Goal: Book appointment/travel/reservation

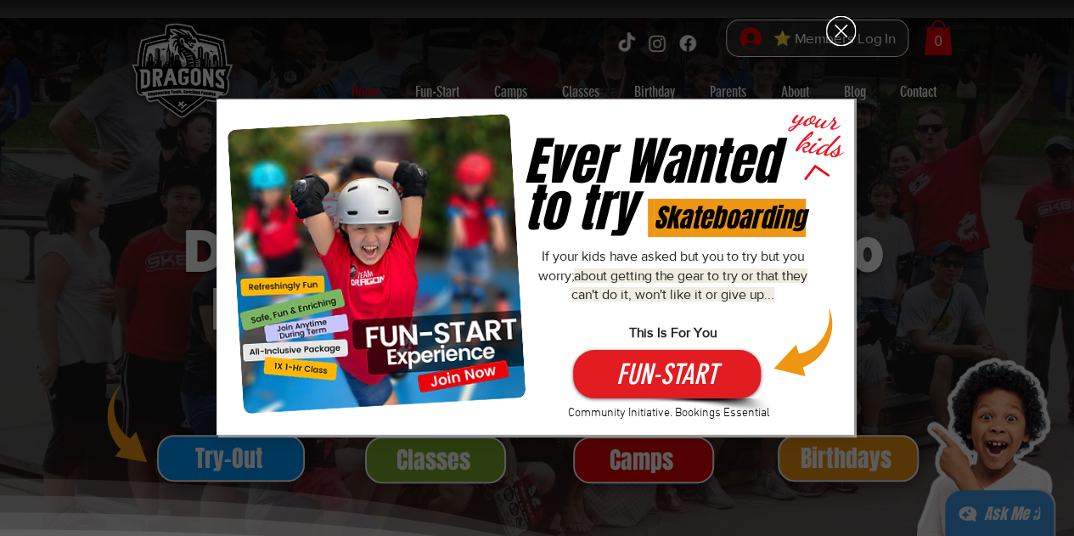
click at [829, 29] on icon "Back to site" at bounding box center [841, 31] width 30 height 30
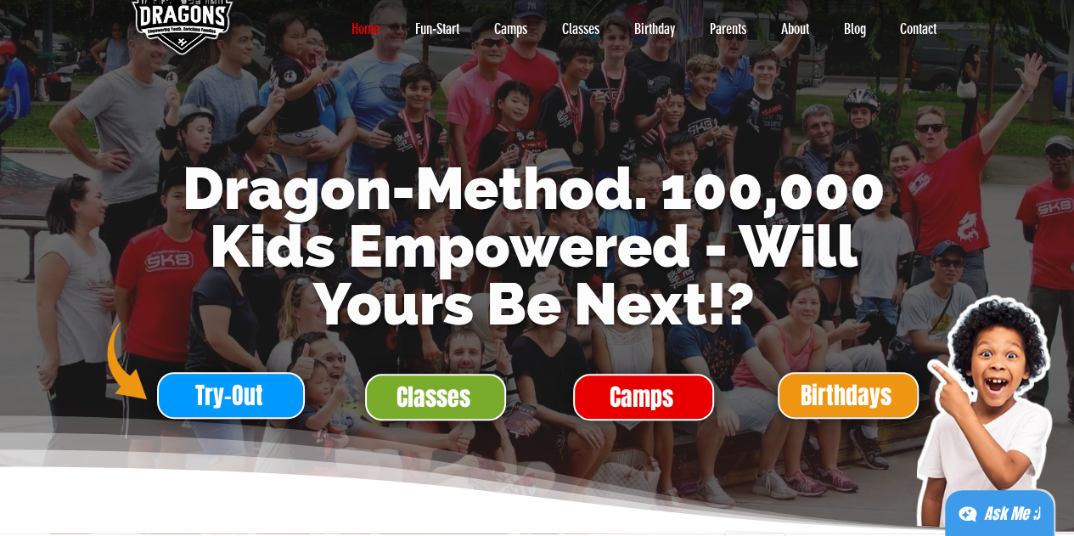
scroll to position [85, 0]
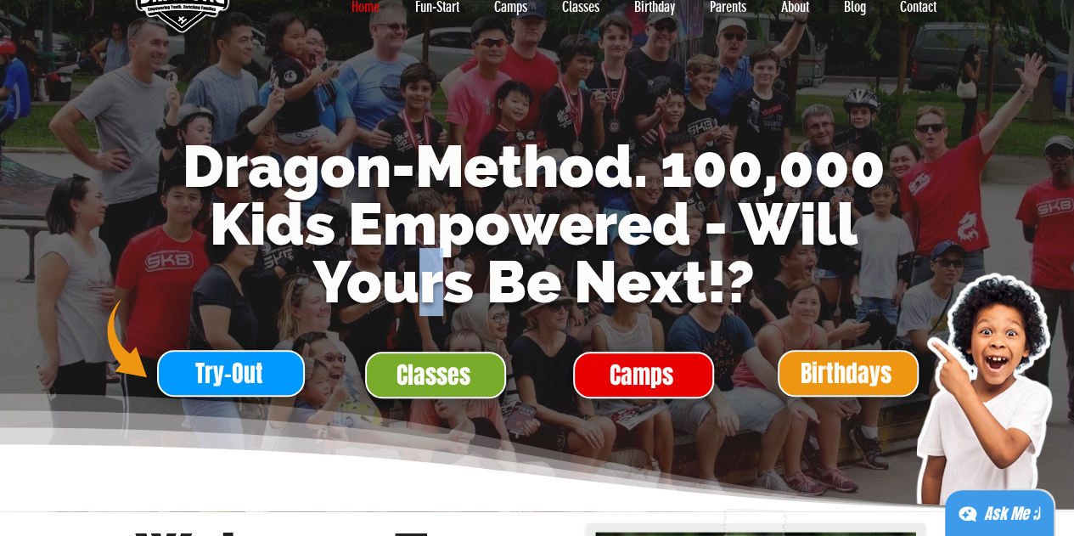
click at [434, 313] on span "Dragon-Method. 100,000 Kids Empowered - Will Yours Be Next!?" at bounding box center [534, 223] width 703 height 183
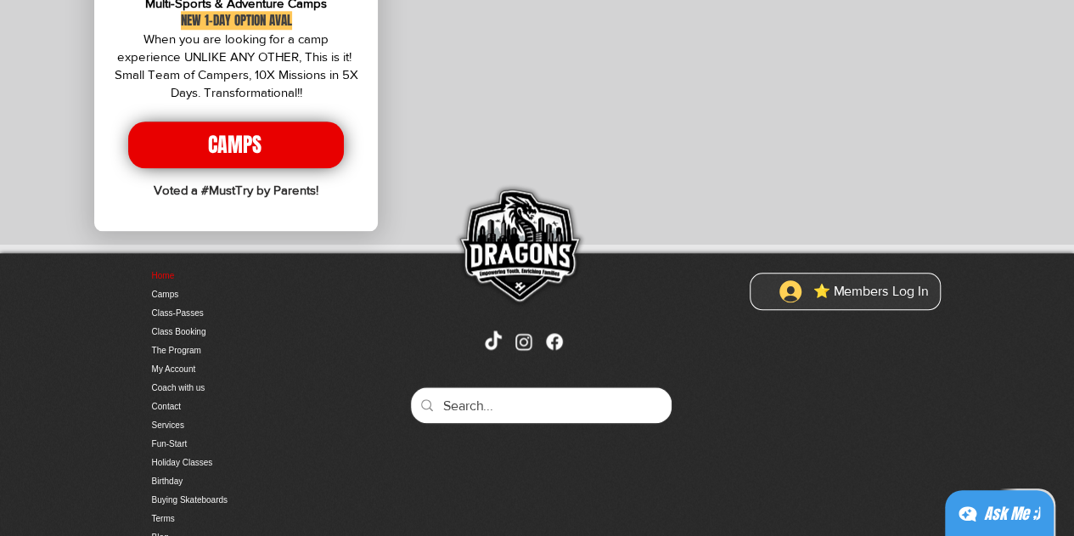
scroll to position [4075, 0]
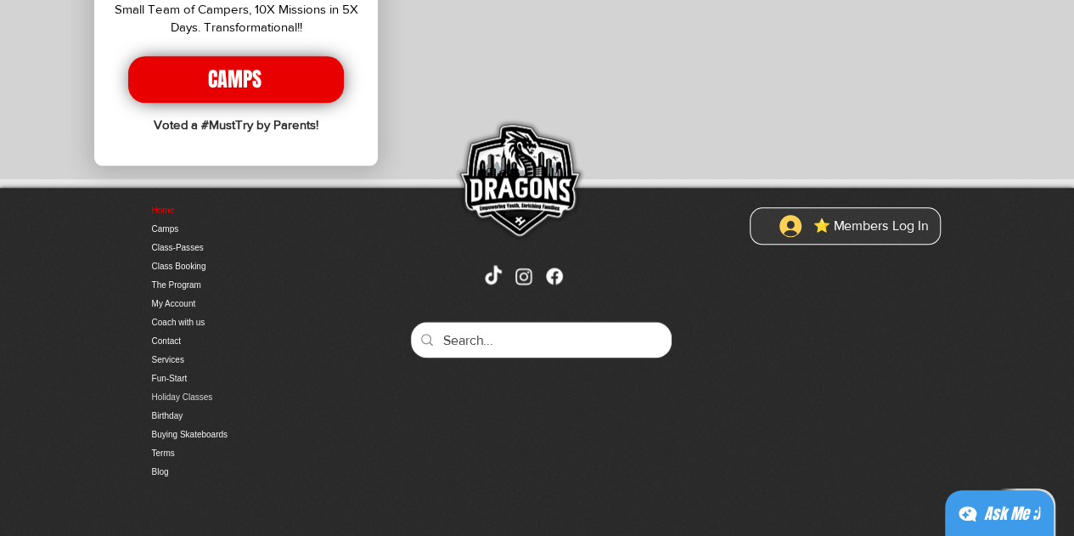
click at [186, 388] on link "Holiday Classes" at bounding box center [241, 397] width 178 height 19
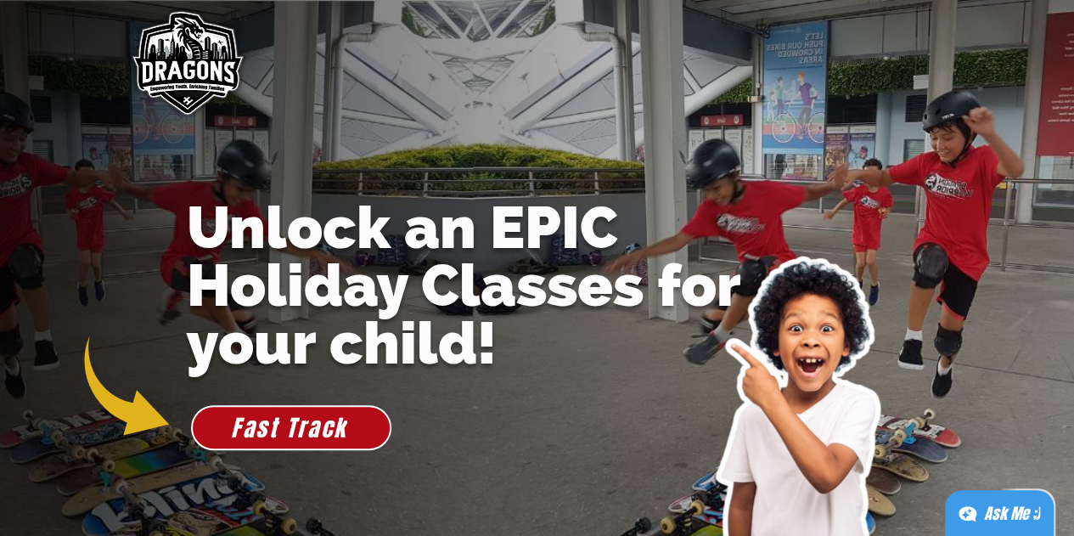
click at [498, 387] on img "main content" at bounding box center [537, 270] width 1074 height 541
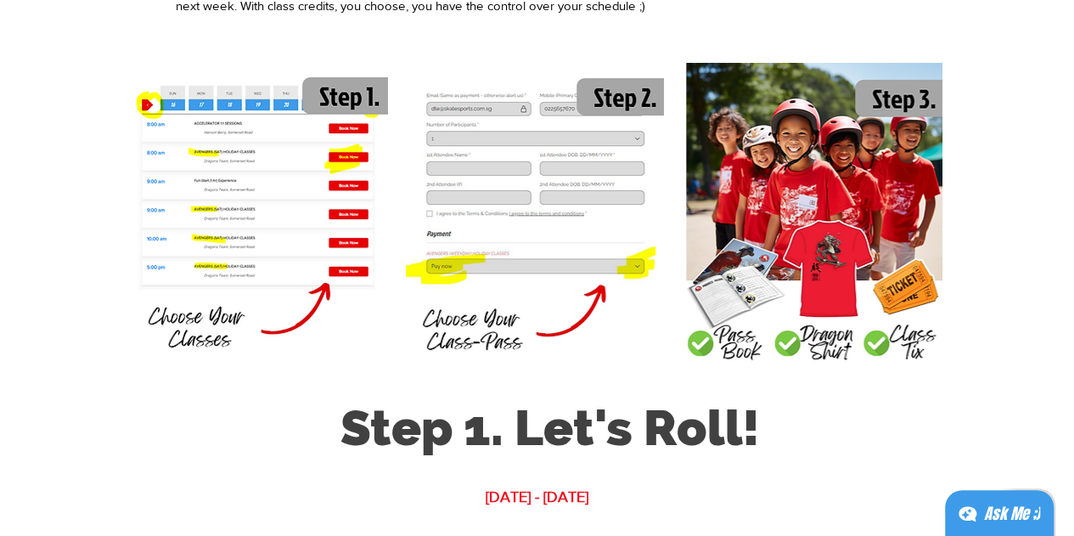
scroll to position [1698, 0]
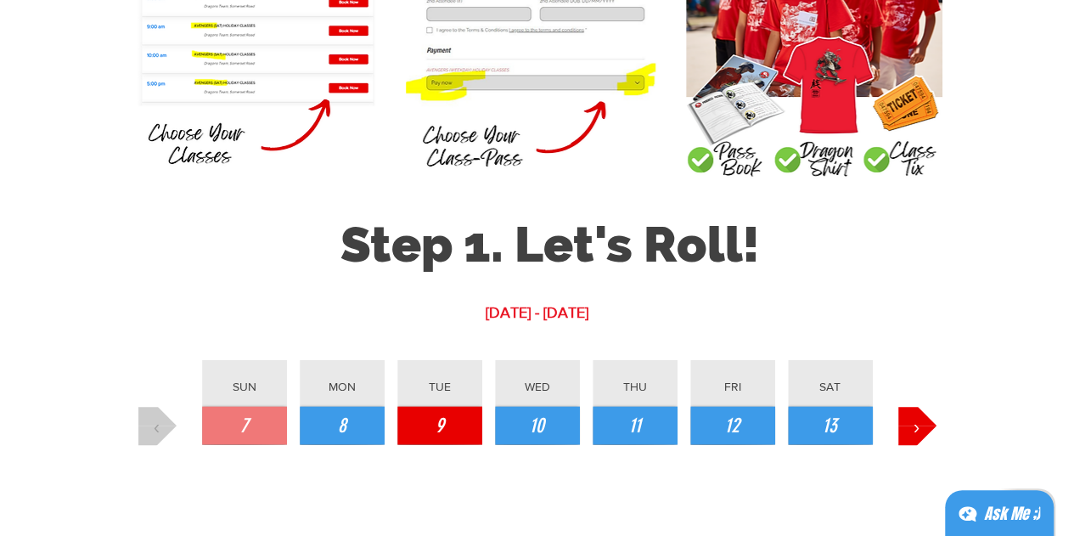
drag, startPoint x: 426, startPoint y: 419, endPoint x: 435, endPoint y: 423, distance: 9.1
click at [430, 423] on button "9" at bounding box center [439, 426] width 85 height 38
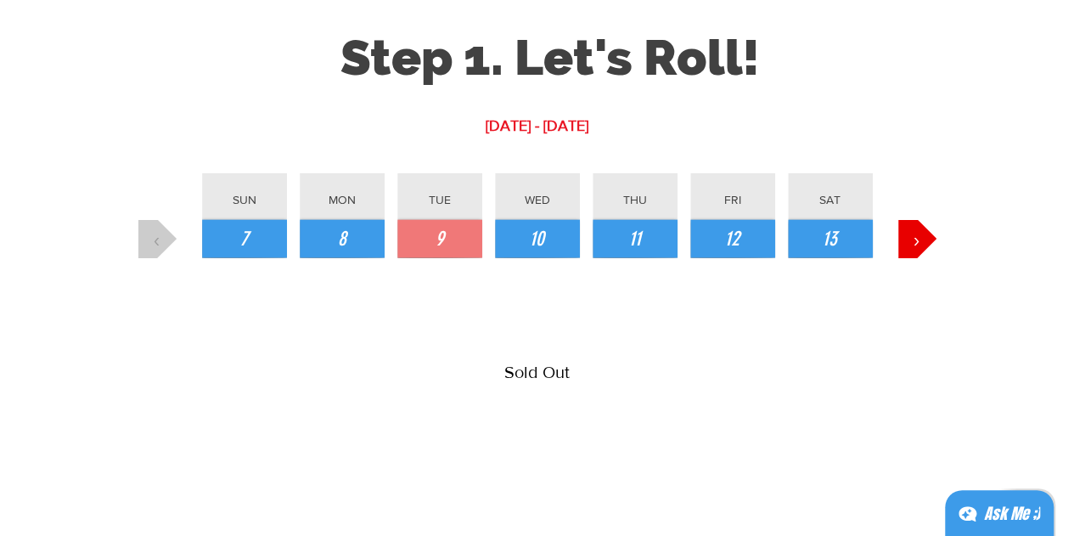
scroll to position [1952, 0]
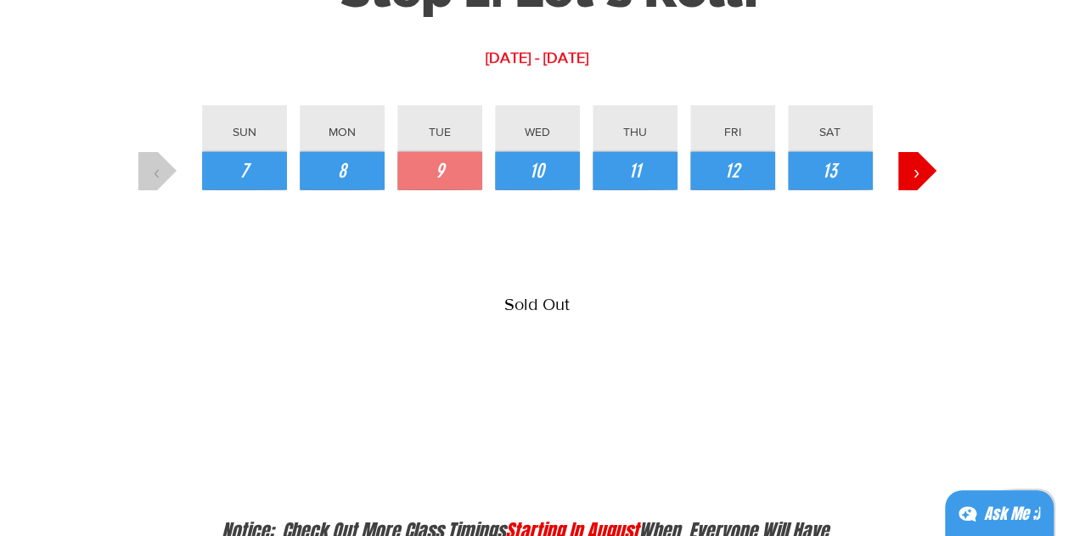
click at [537, 190] on div at bounding box center [537, 210] width 832 height 528
click at [537, 186] on button "10" at bounding box center [537, 171] width 85 height 38
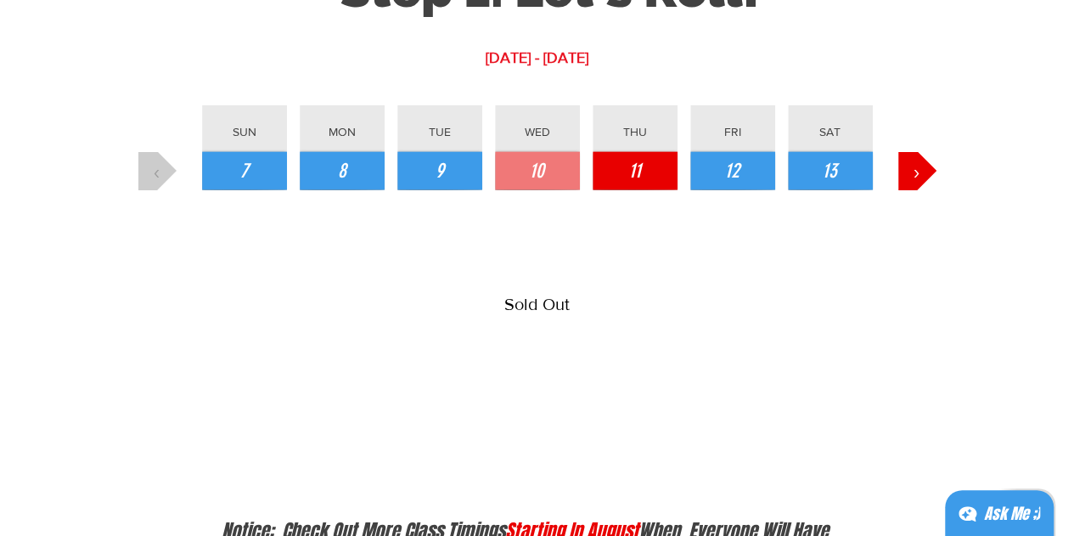
click at [644, 177] on button "11" at bounding box center [635, 171] width 85 height 38
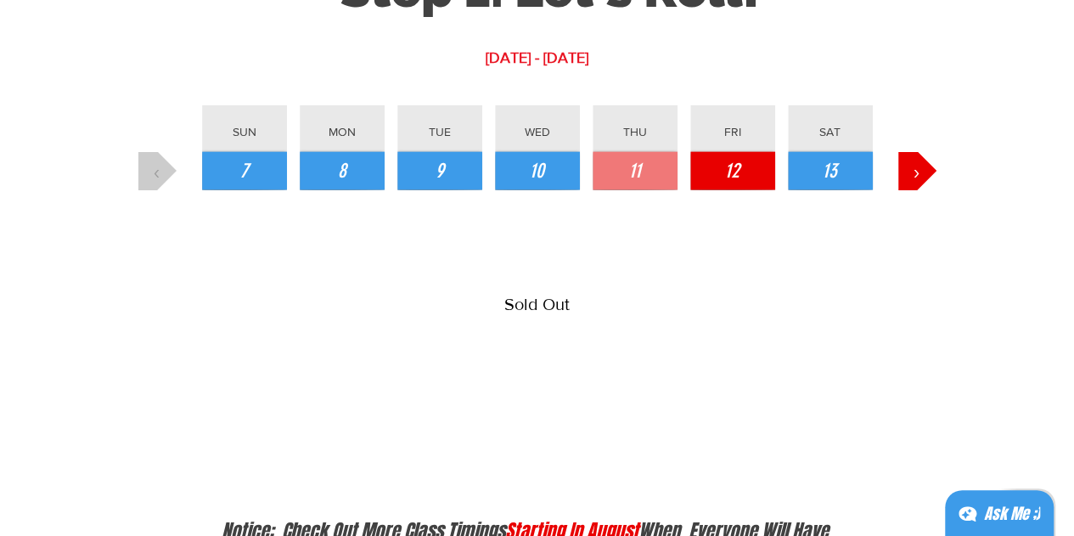
click at [742, 169] on button "12" at bounding box center [732, 171] width 85 height 38
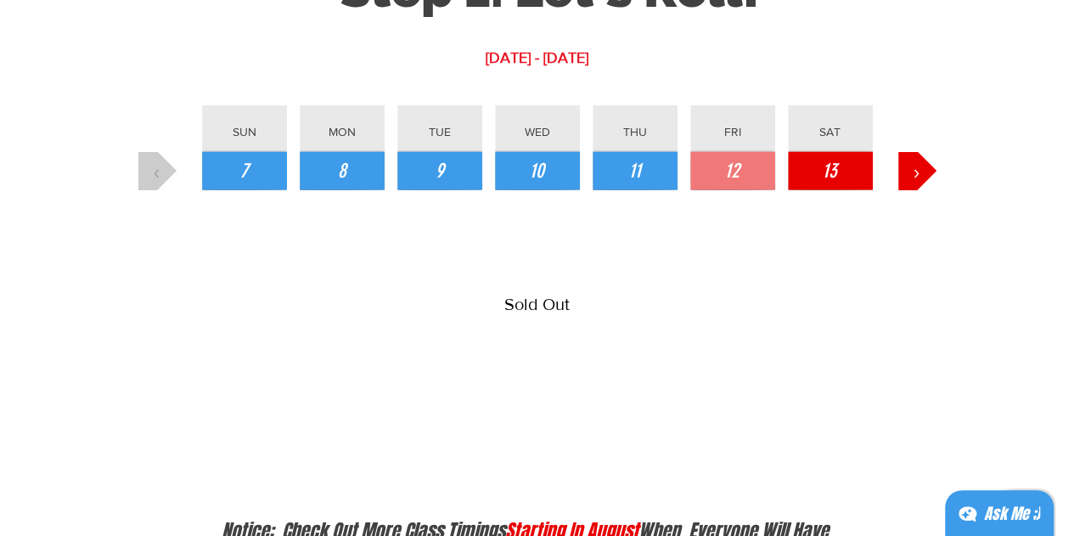
click at [813, 169] on button "13" at bounding box center [830, 171] width 85 height 38
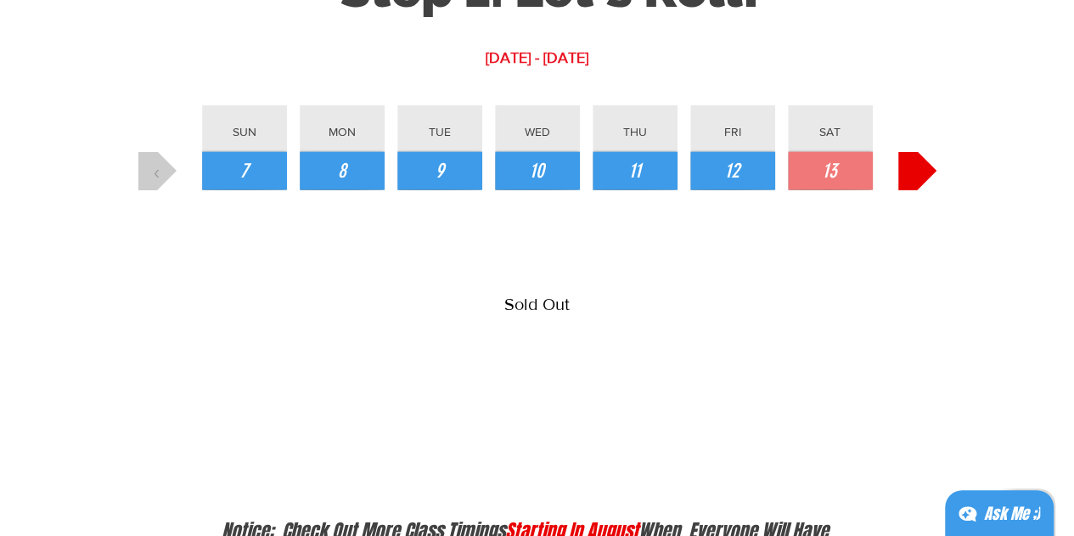
click at [903, 165] on button "›" at bounding box center [917, 171] width 38 height 38
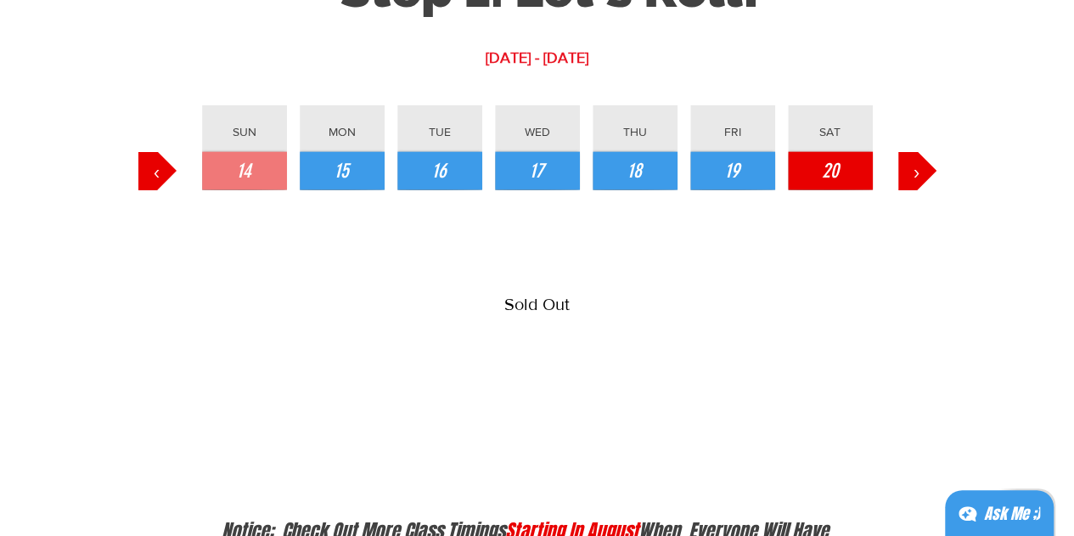
click at [822, 159] on span "20" at bounding box center [830, 171] width 17 height 29
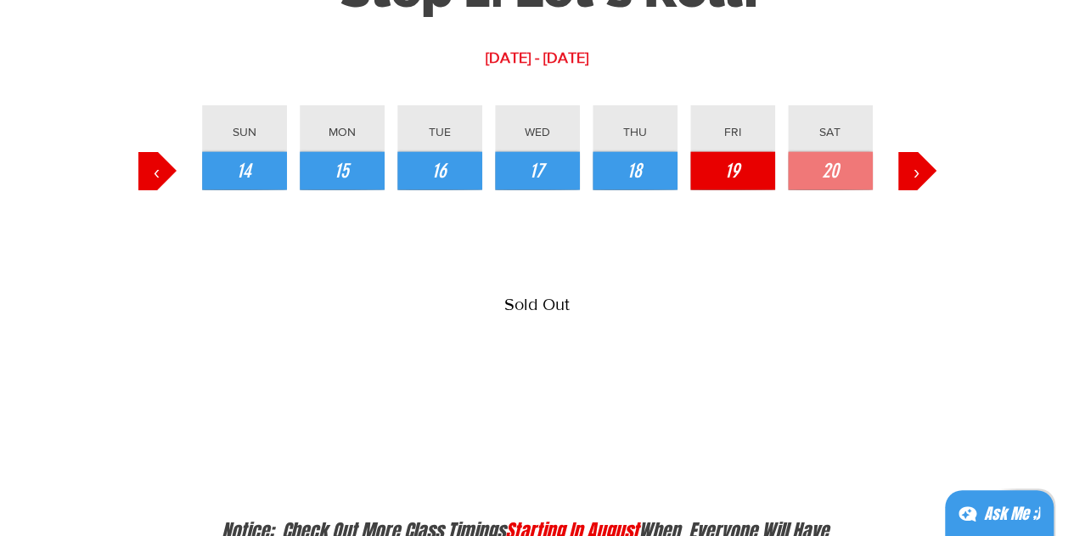
click at [713, 165] on button "19" at bounding box center [732, 171] width 85 height 38
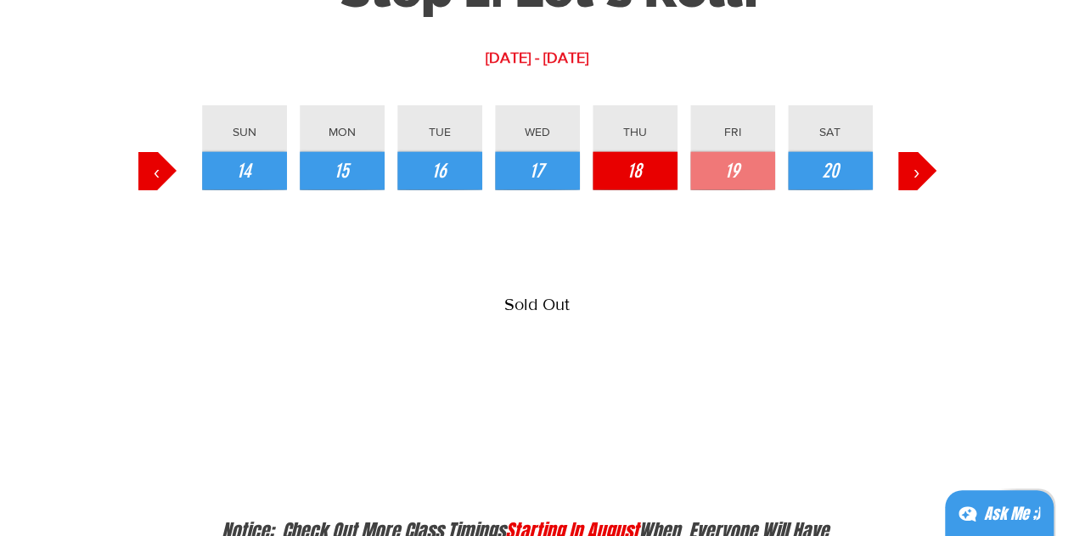
click at [632, 173] on span "18" at bounding box center [634, 171] width 14 height 29
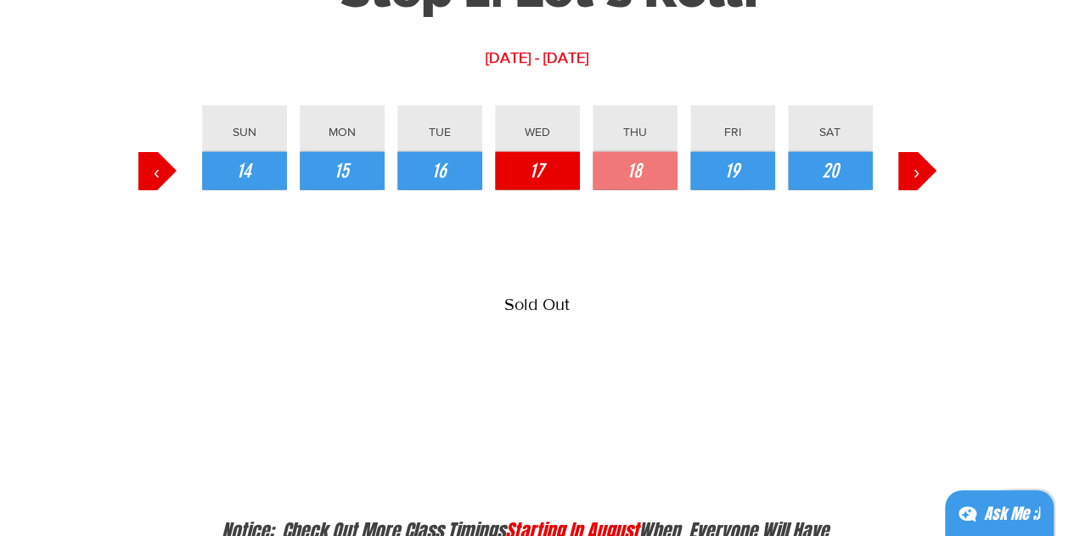
click at [553, 173] on button "17" at bounding box center [537, 171] width 85 height 38
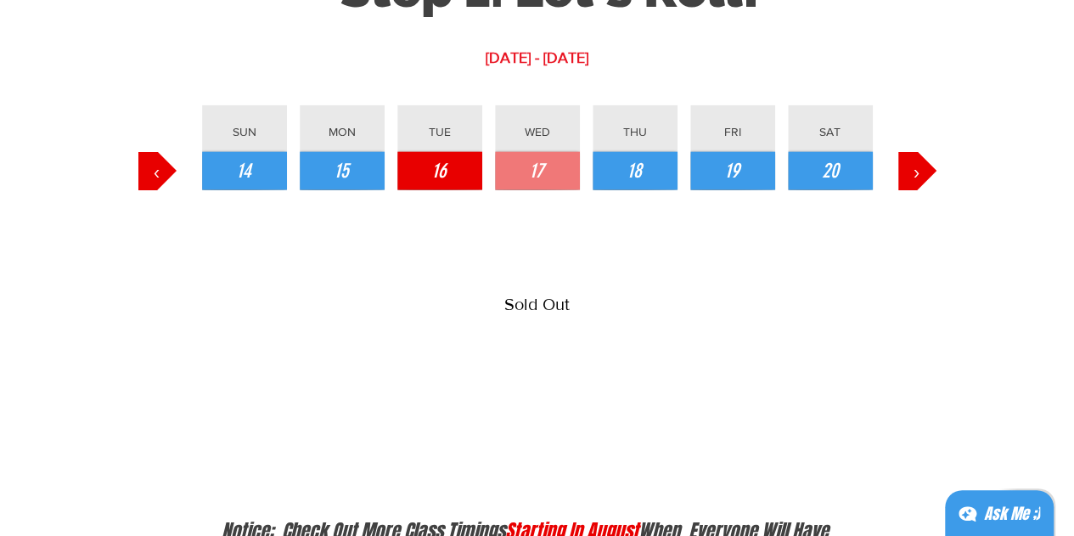
click at [423, 166] on button "16" at bounding box center [439, 171] width 85 height 38
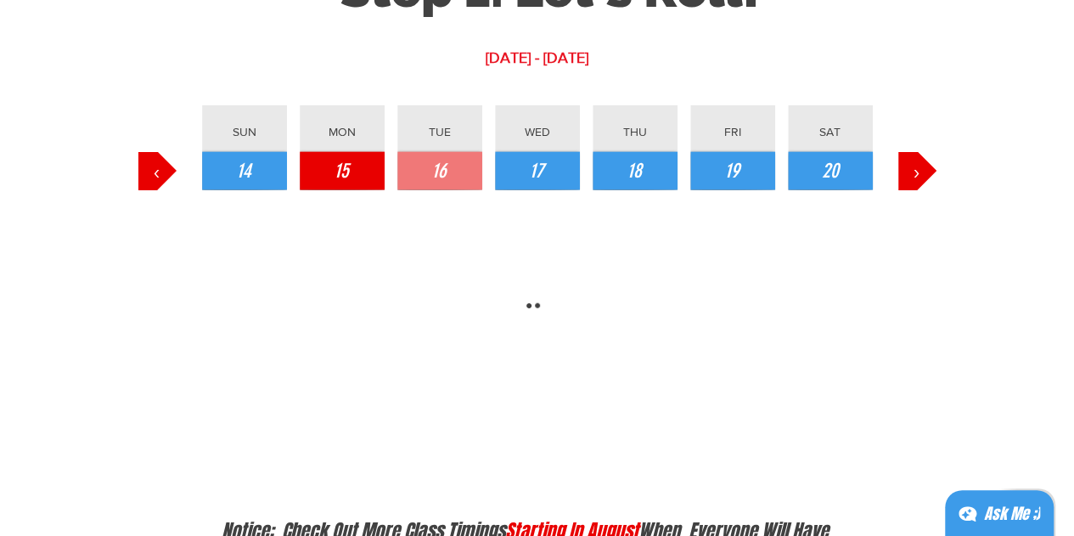
click at [328, 167] on button "15" at bounding box center [342, 171] width 85 height 38
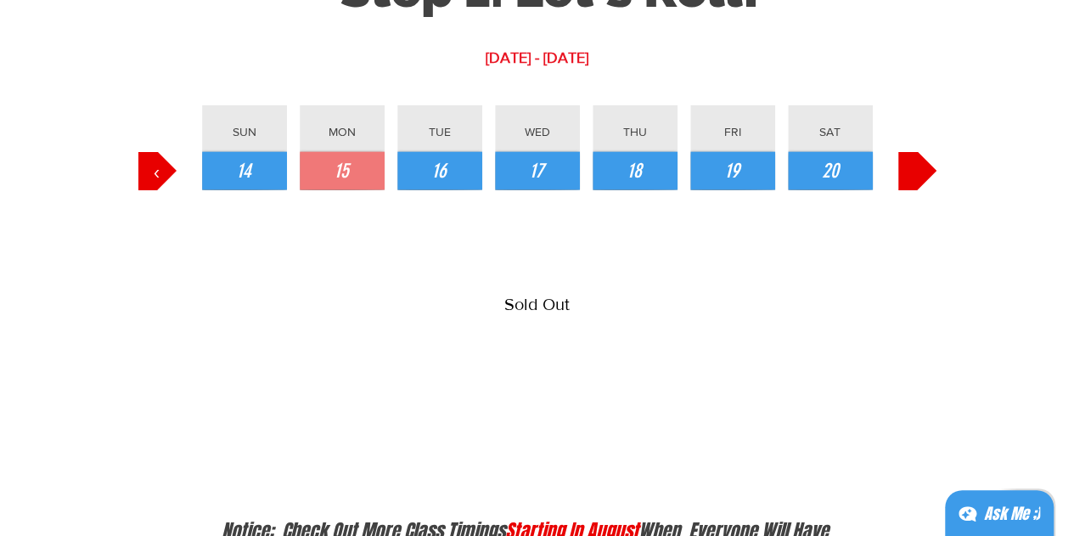
click at [923, 175] on button "›" at bounding box center [917, 171] width 38 height 38
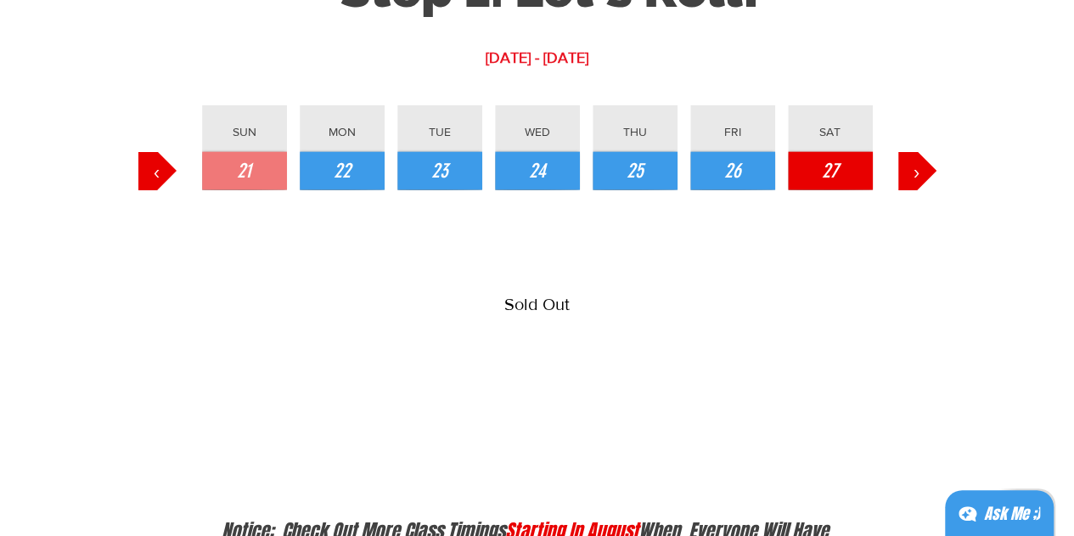
click at [827, 172] on span "27" at bounding box center [830, 171] width 17 height 29
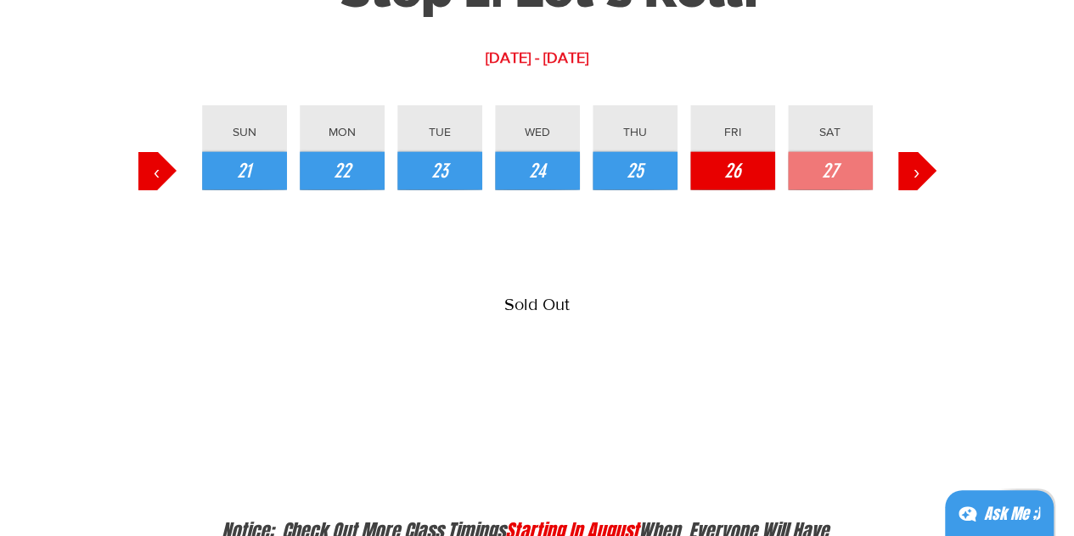
click at [764, 176] on button "26" at bounding box center [732, 171] width 85 height 38
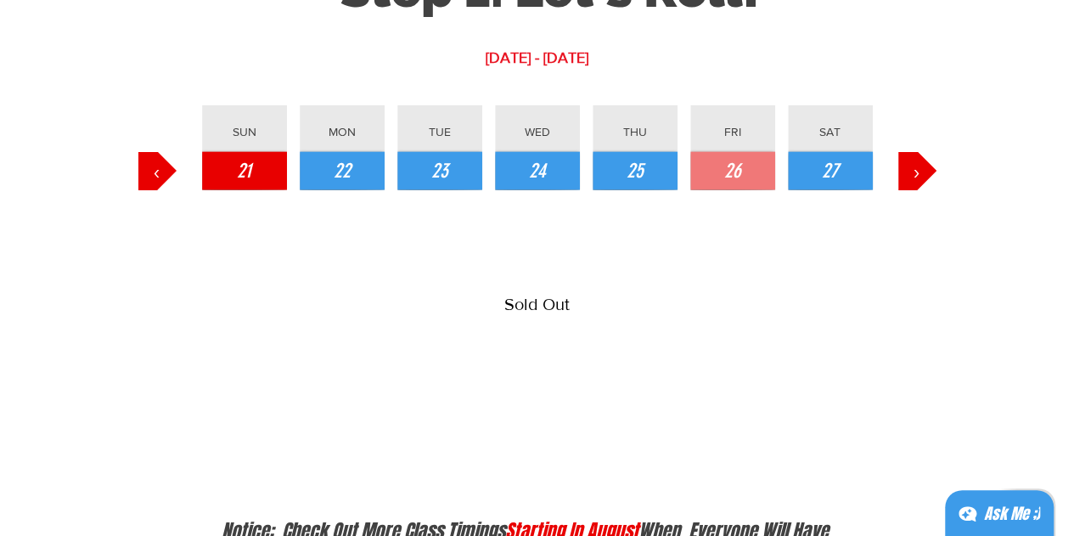
click at [278, 164] on button "21" at bounding box center [244, 171] width 85 height 38
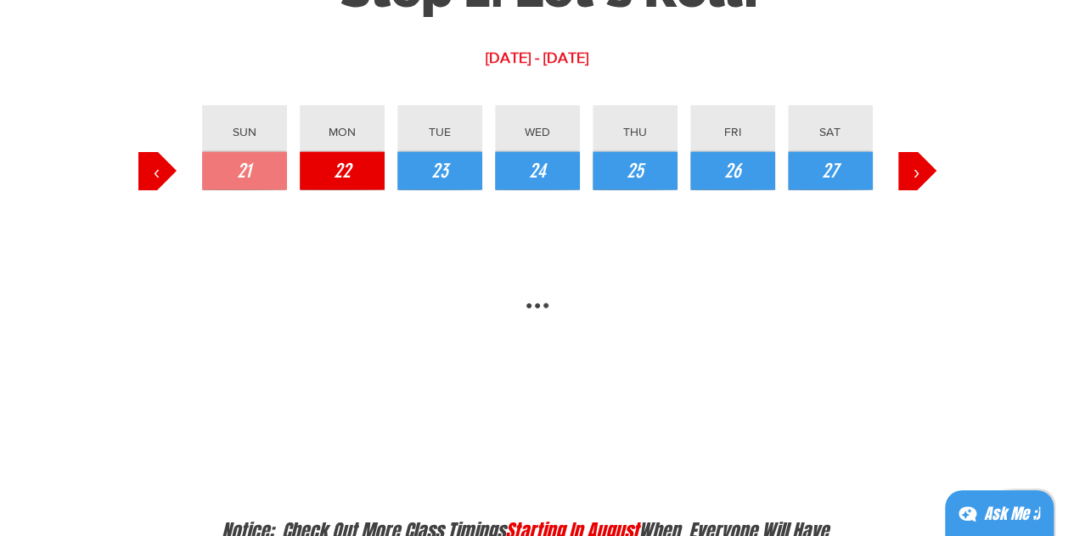
click at [329, 175] on button "22" at bounding box center [342, 171] width 85 height 38
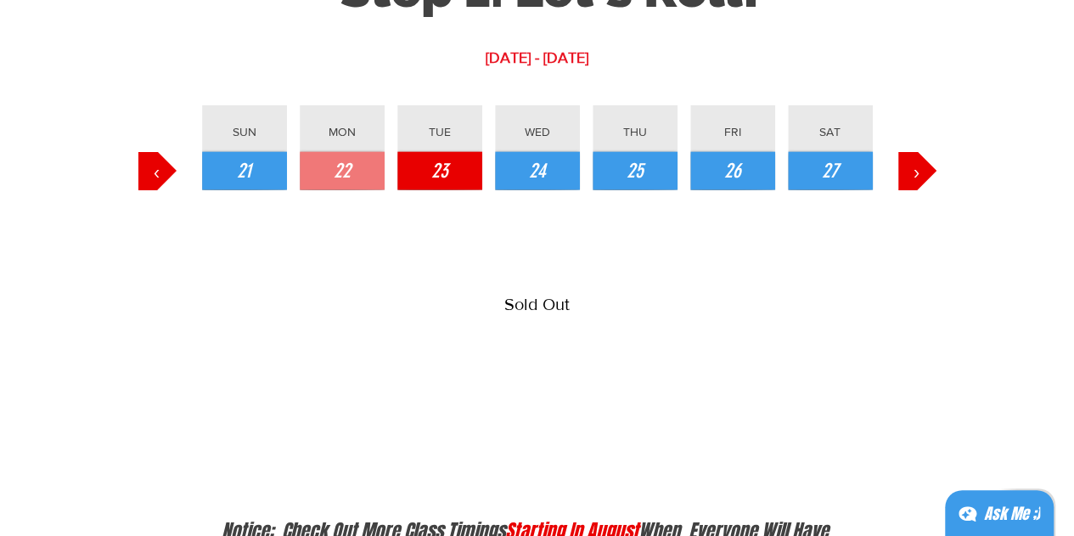
click at [456, 171] on button "23" at bounding box center [439, 171] width 85 height 38
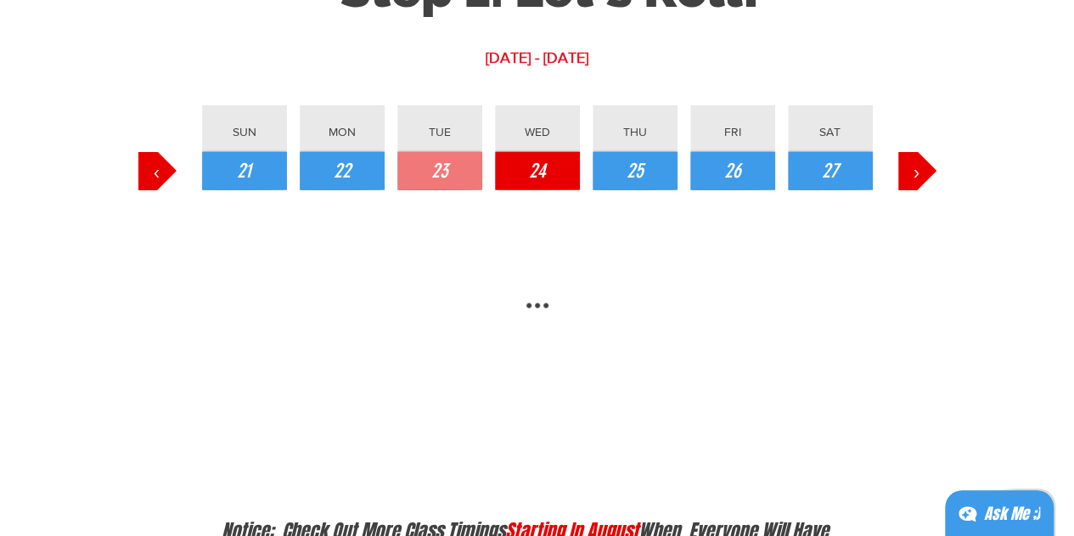
click at [542, 163] on span "24" at bounding box center [537, 171] width 17 height 29
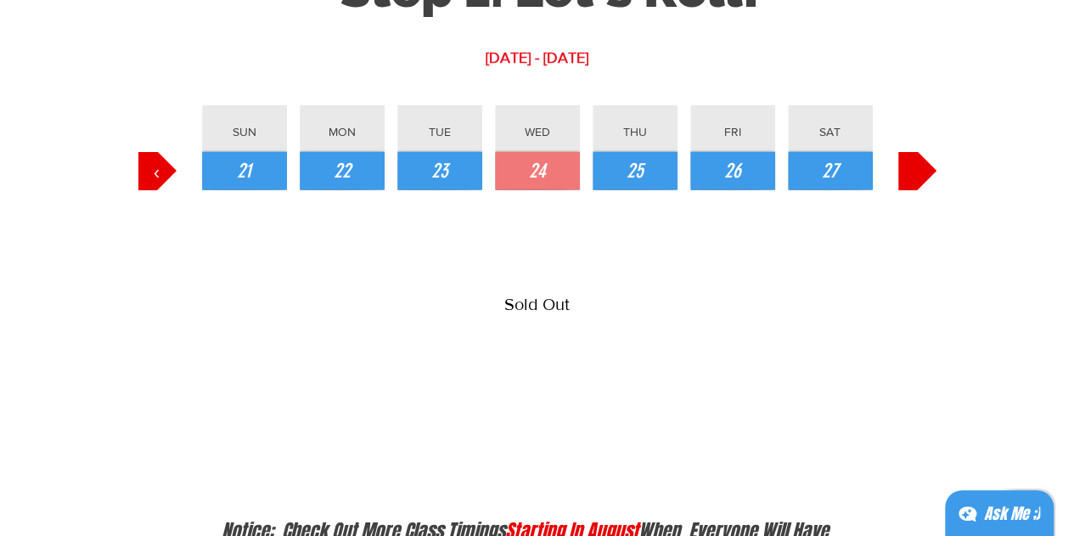
click at [921, 163] on button "›" at bounding box center [917, 171] width 38 height 38
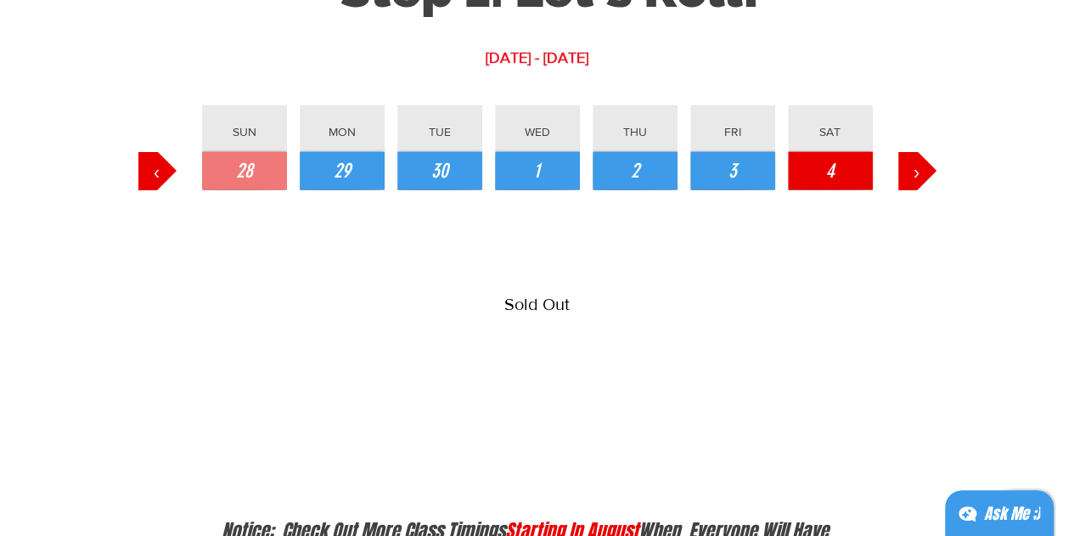
click at [849, 171] on button "4" at bounding box center [830, 171] width 85 height 38
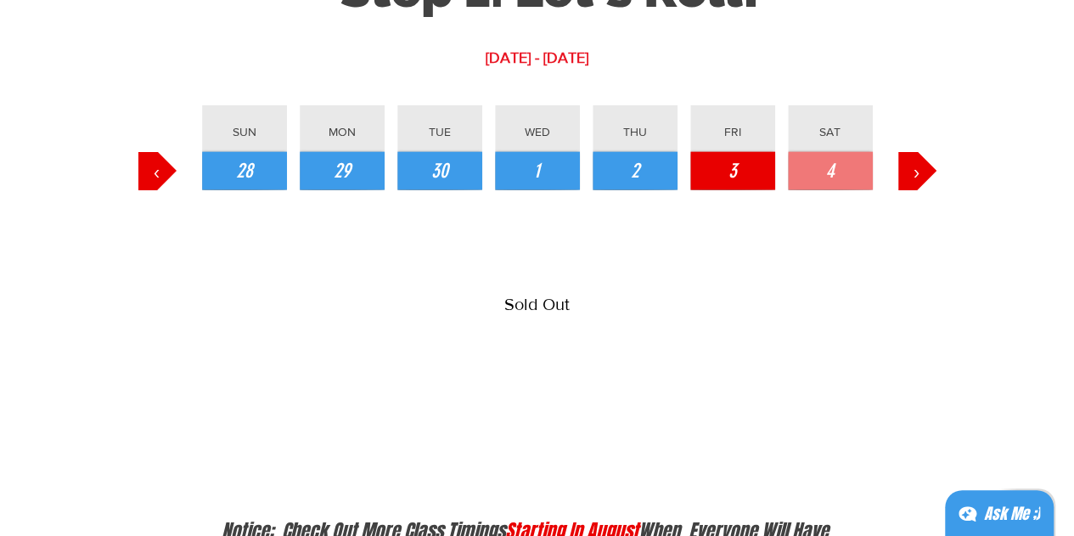
click at [749, 183] on button "3" at bounding box center [732, 171] width 85 height 38
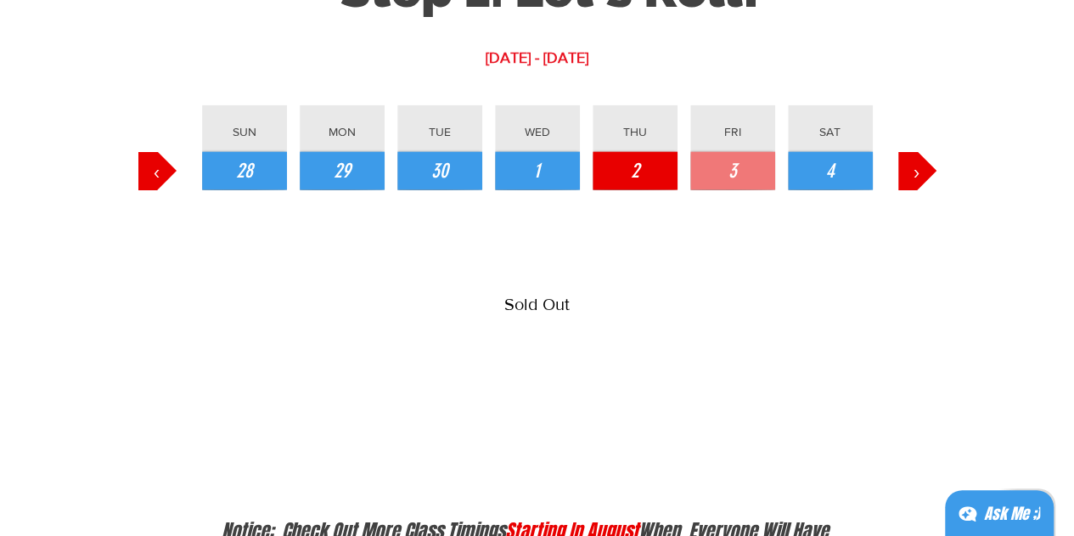
click at [650, 165] on button "2" at bounding box center [635, 171] width 85 height 38
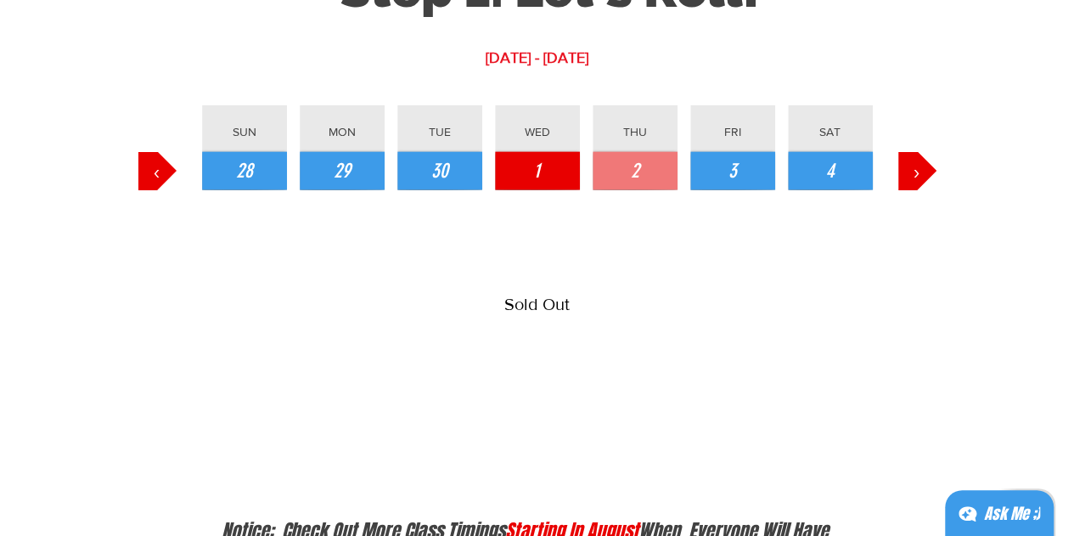
click at [542, 168] on button "1" at bounding box center [537, 171] width 85 height 38
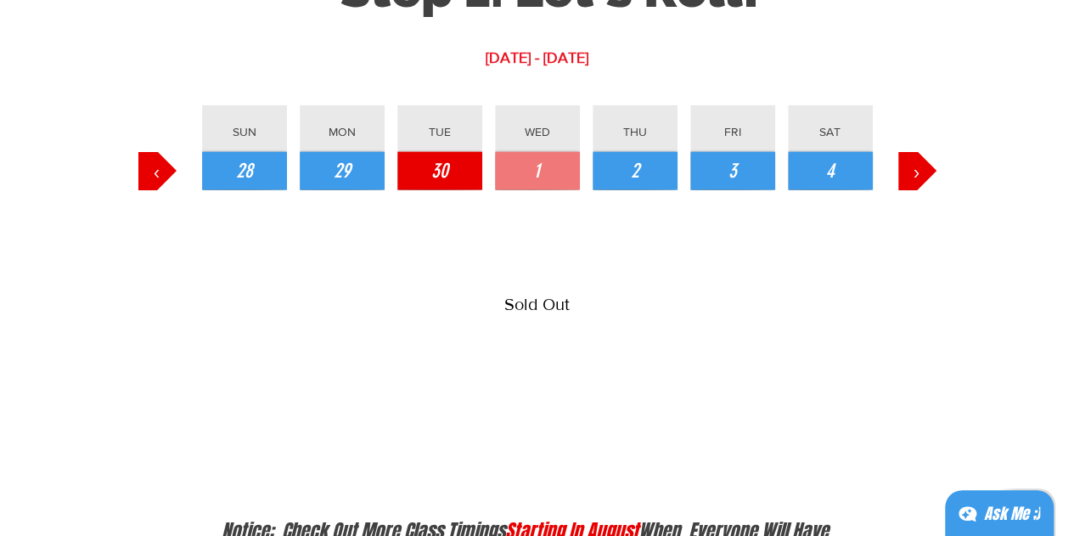
click at [452, 176] on button "30" at bounding box center [439, 171] width 85 height 38
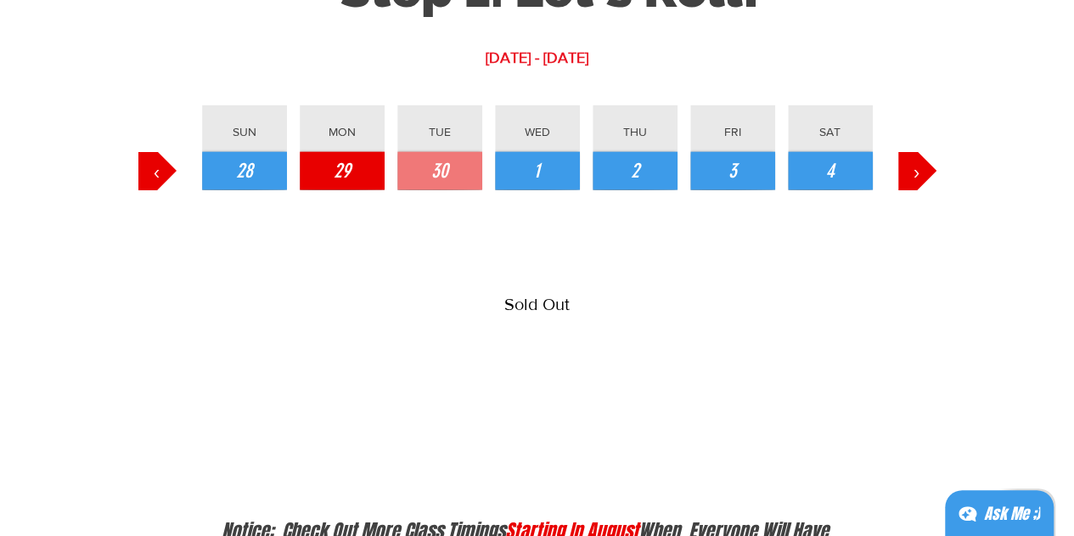
click at [345, 181] on span "29" at bounding box center [342, 171] width 17 height 29
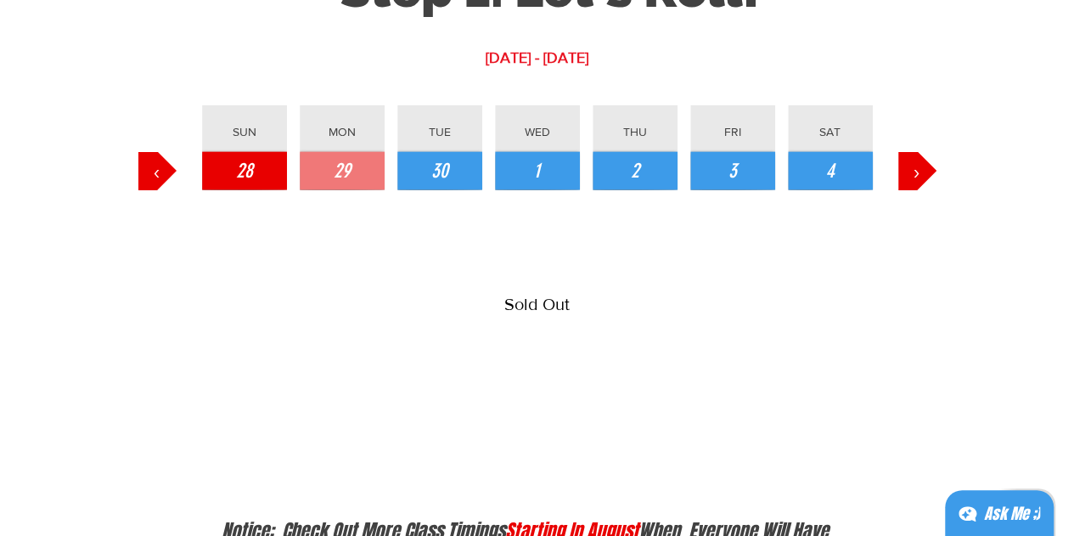
click at [246, 162] on span "28" at bounding box center [244, 171] width 17 height 29
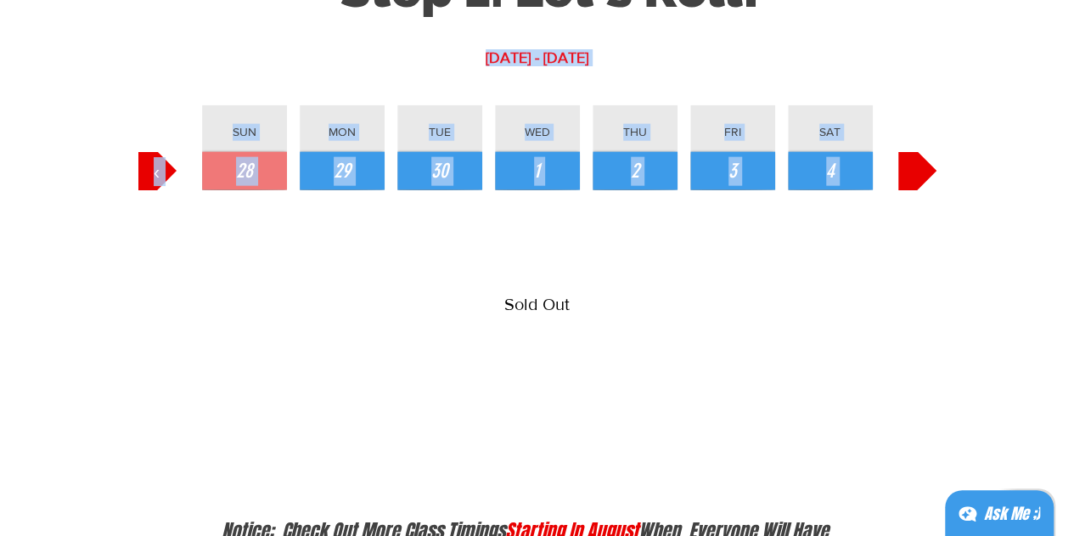
click at [897, 174] on div "[DATE] - [DATE] ‹ SUN 28 MON 29 TUE 30 WED 1 THU 2 FRI 3 SAT 4 › Sold Out" at bounding box center [537, 210] width 832 height 528
click at [930, 169] on button "›" at bounding box center [917, 171] width 38 height 38
click at [946, 194] on div at bounding box center [537, 210] width 832 height 528
click at [890, 206] on div "Slideshow" at bounding box center [537, 329] width 798 height 255
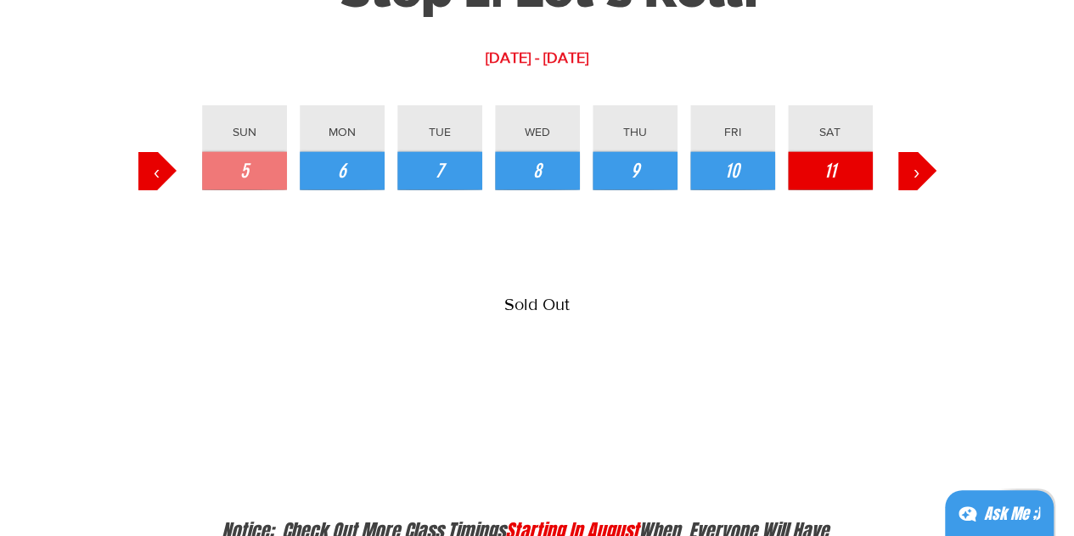
click at [819, 185] on button "11" at bounding box center [830, 171] width 85 height 38
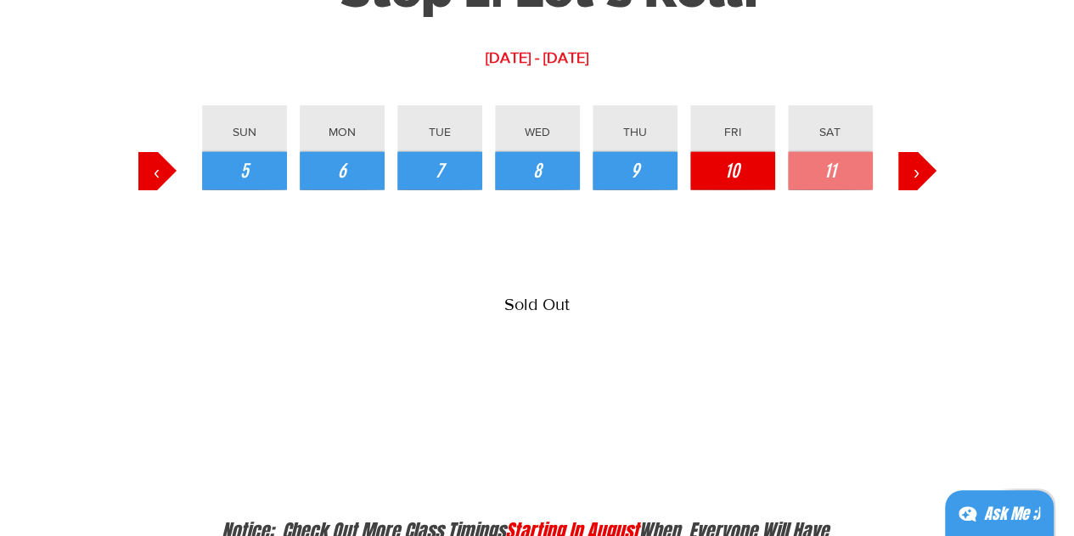
click at [768, 169] on button "10" at bounding box center [732, 171] width 85 height 38
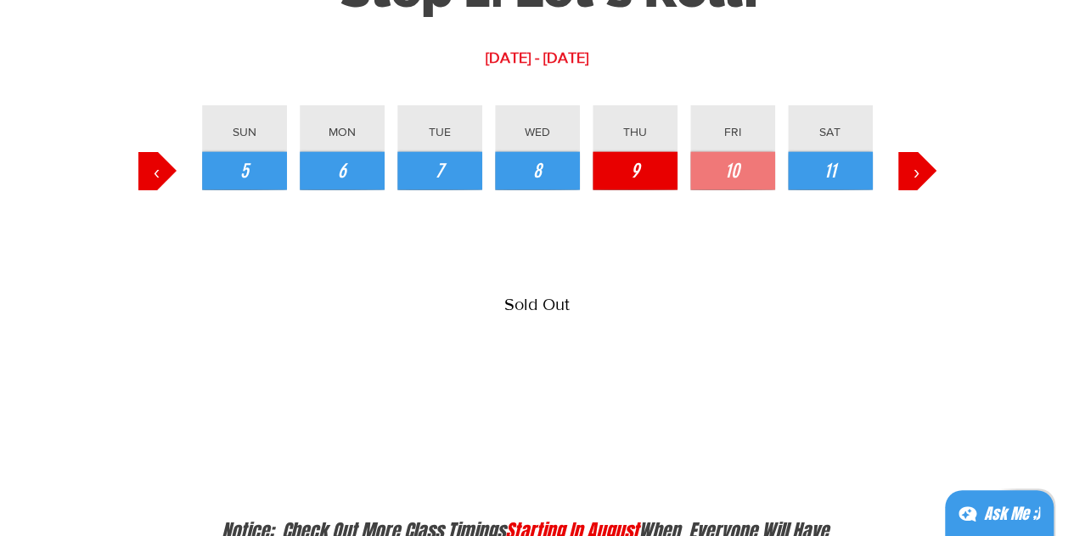
click at [649, 169] on button "9" at bounding box center [635, 171] width 85 height 38
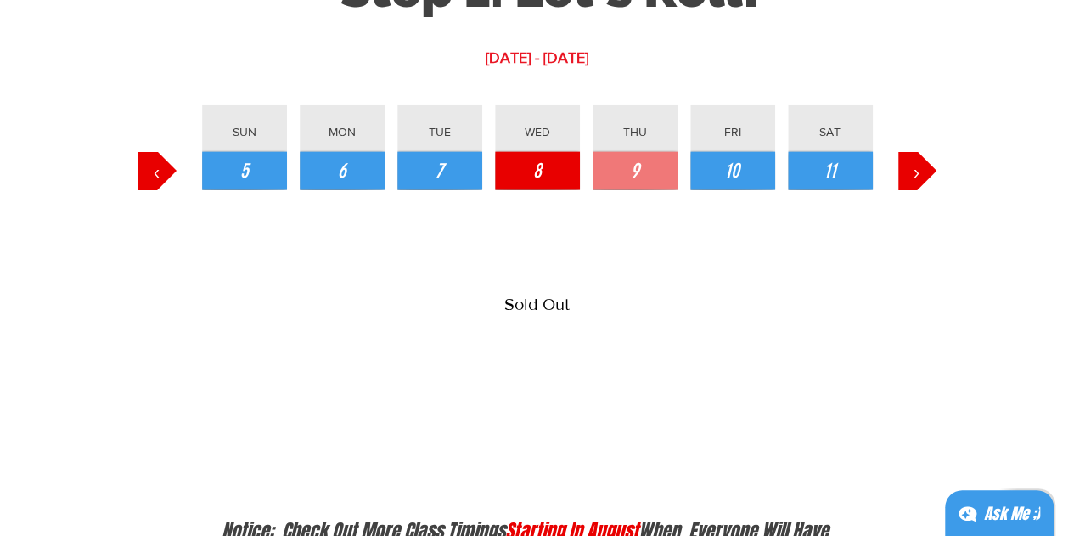
click at [553, 166] on button "8" at bounding box center [537, 171] width 85 height 38
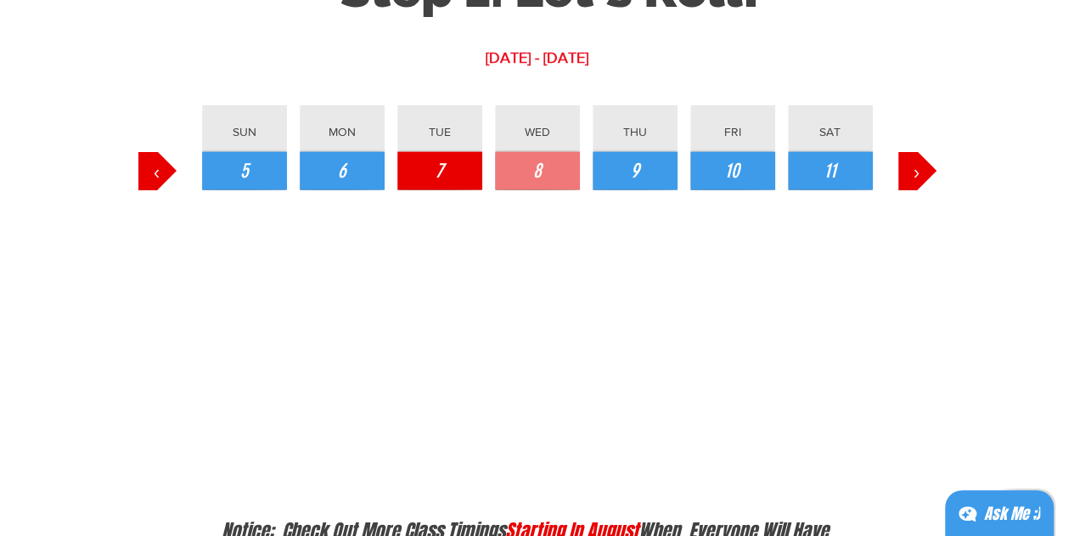
click at [431, 160] on button "7" at bounding box center [439, 171] width 85 height 38
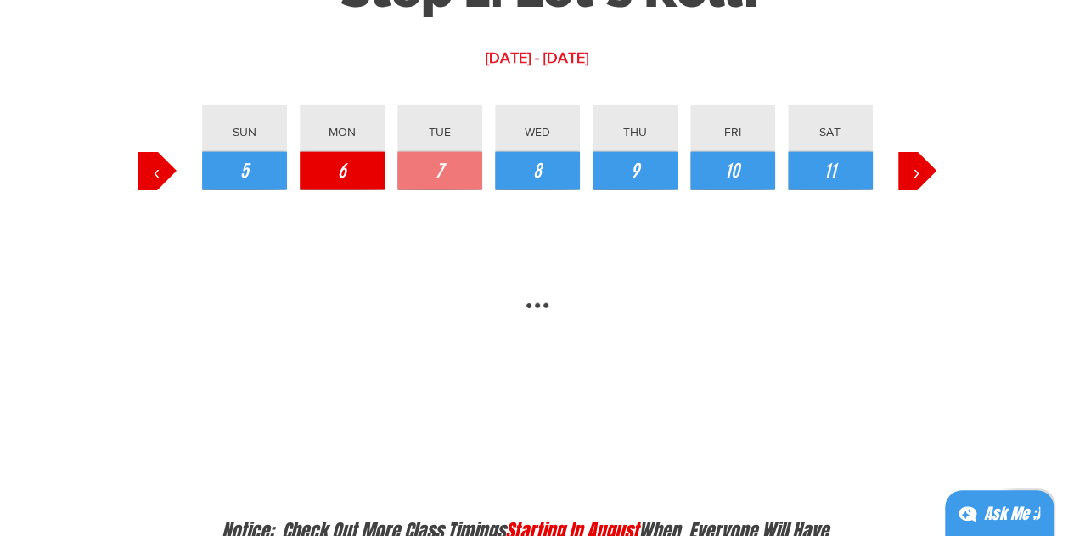
click at [368, 166] on button "6" at bounding box center [342, 171] width 85 height 38
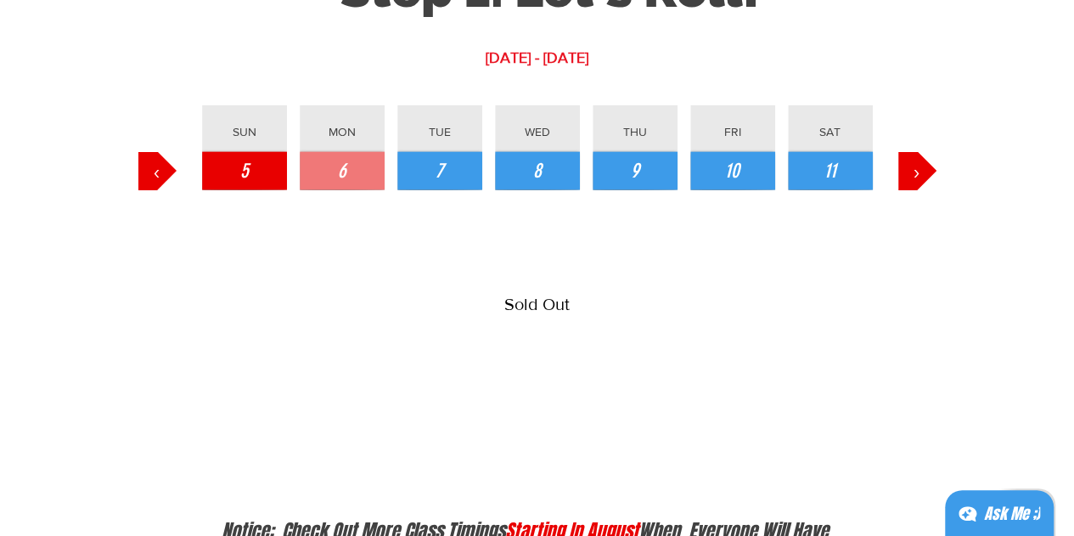
click at [226, 161] on button "5" at bounding box center [244, 171] width 85 height 38
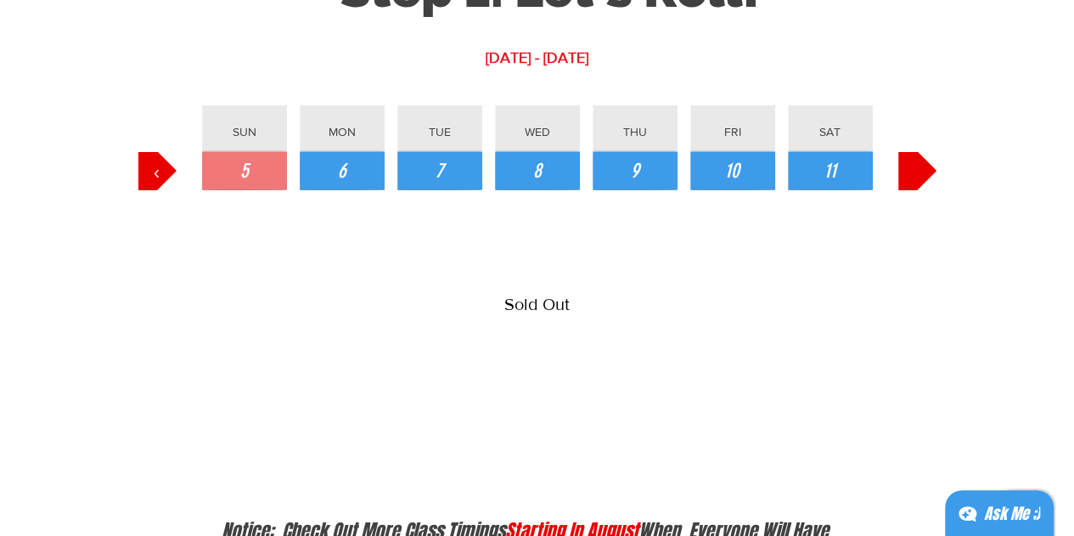
click at [927, 177] on button "›" at bounding box center [917, 171] width 38 height 38
click at [856, 165] on button "18" at bounding box center [830, 171] width 85 height 38
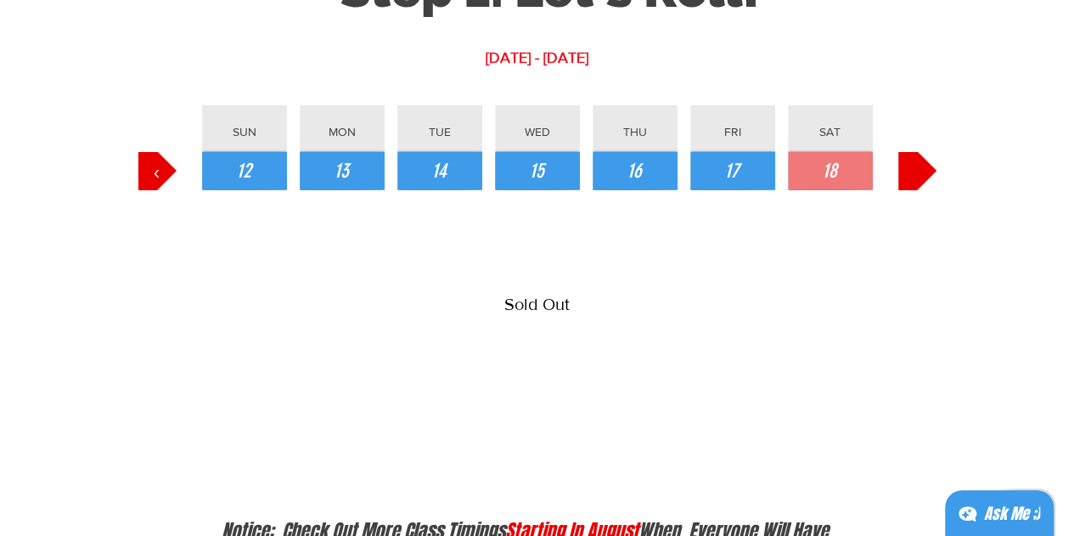
click at [929, 166] on button "›" at bounding box center [917, 171] width 38 height 38
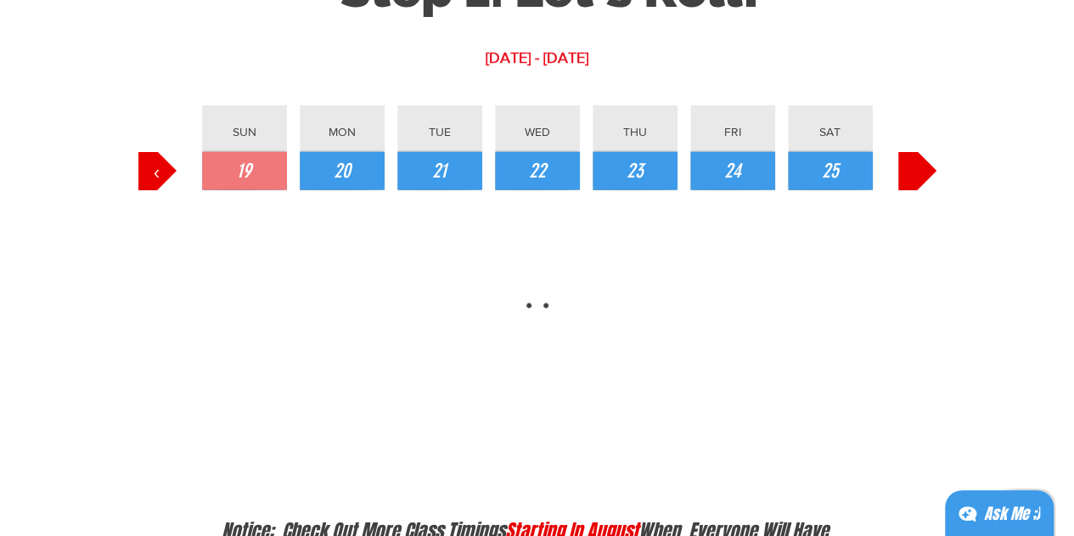
click at [929, 166] on button "›" at bounding box center [917, 171] width 38 height 38
click at [859, 177] on button "1" at bounding box center [830, 171] width 85 height 38
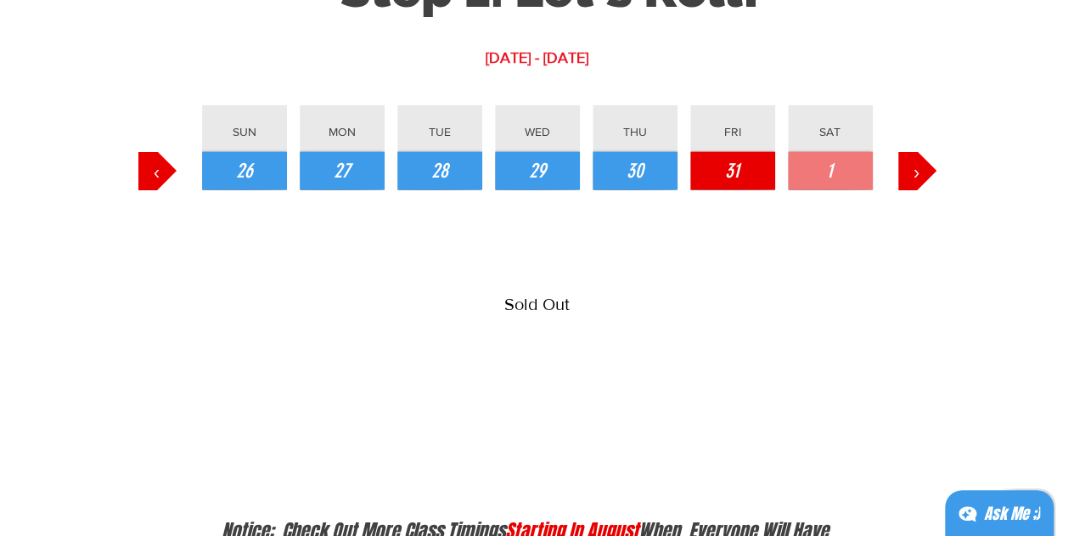
click at [762, 178] on button "31" at bounding box center [732, 171] width 85 height 38
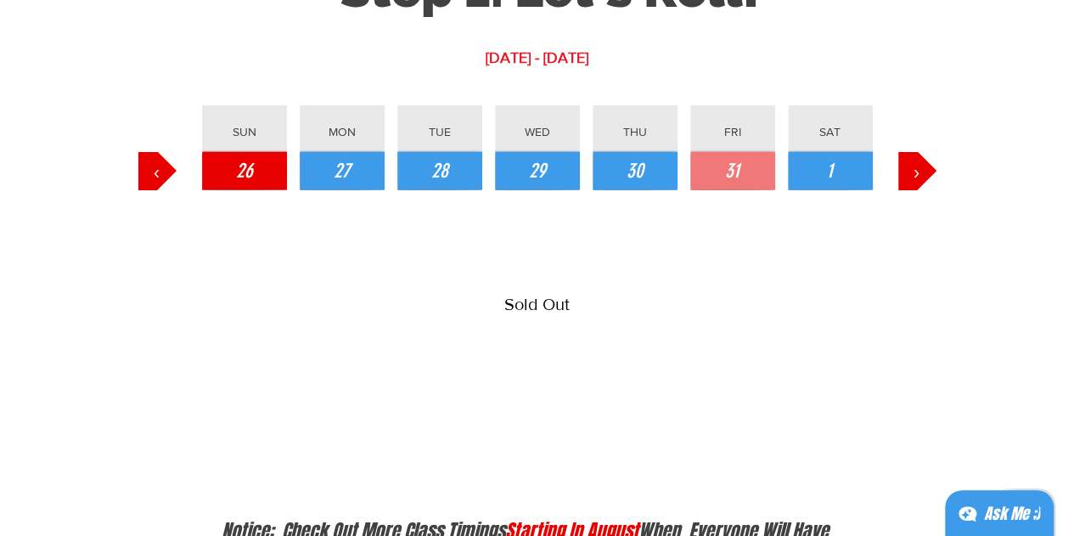
click at [282, 174] on button "26" at bounding box center [244, 171] width 85 height 38
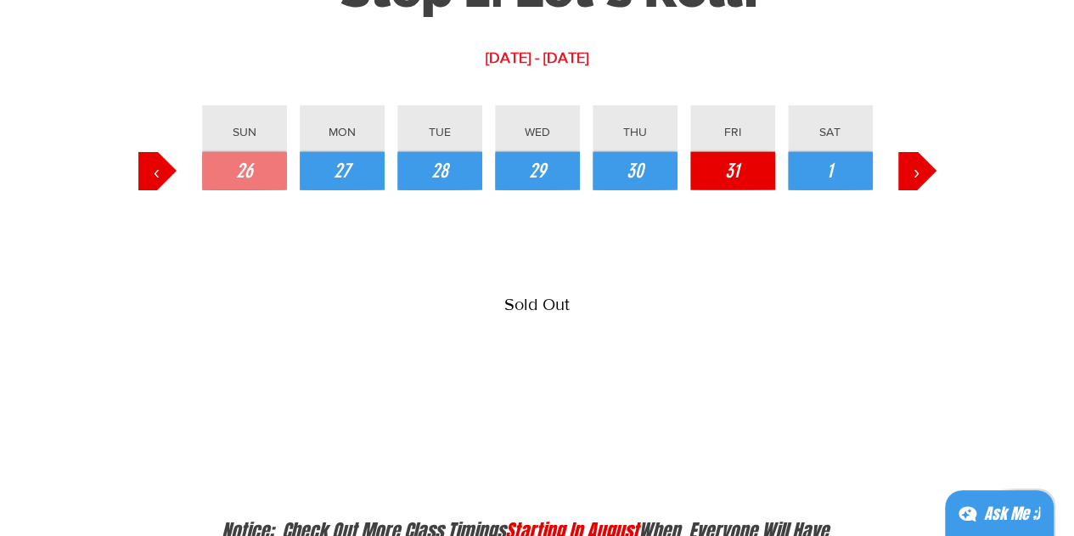
click at [727, 174] on span "31" at bounding box center [732, 171] width 14 height 29
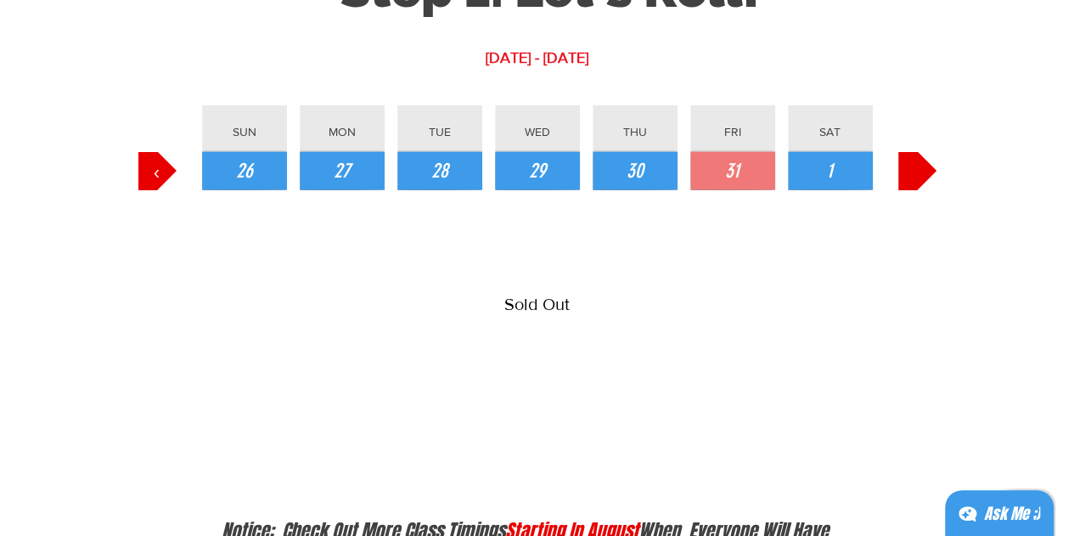
click at [921, 180] on button "›" at bounding box center [917, 171] width 38 height 38
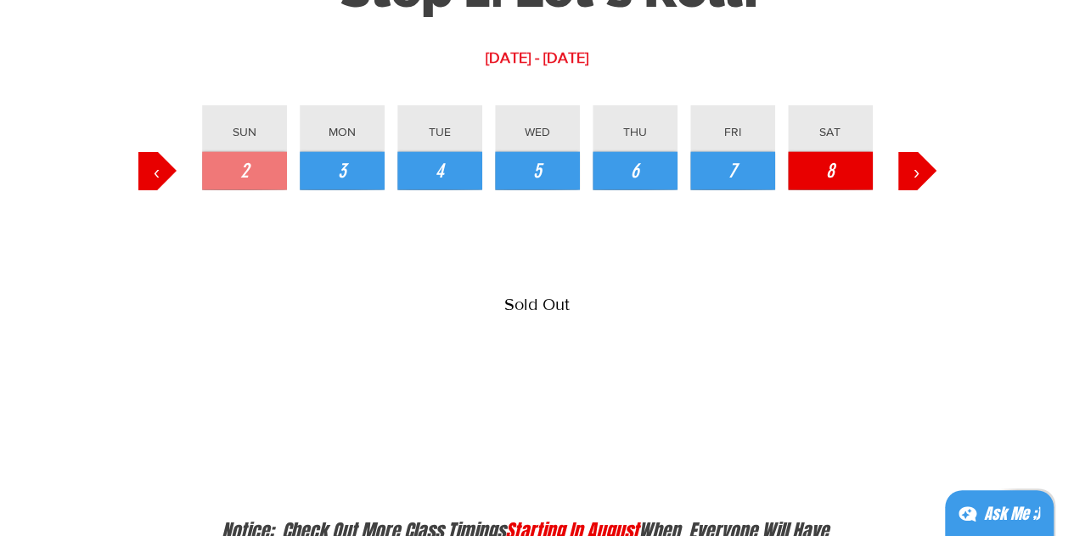
click at [812, 174] on button "8" at bounding box center [830, 171] width 85 height 38
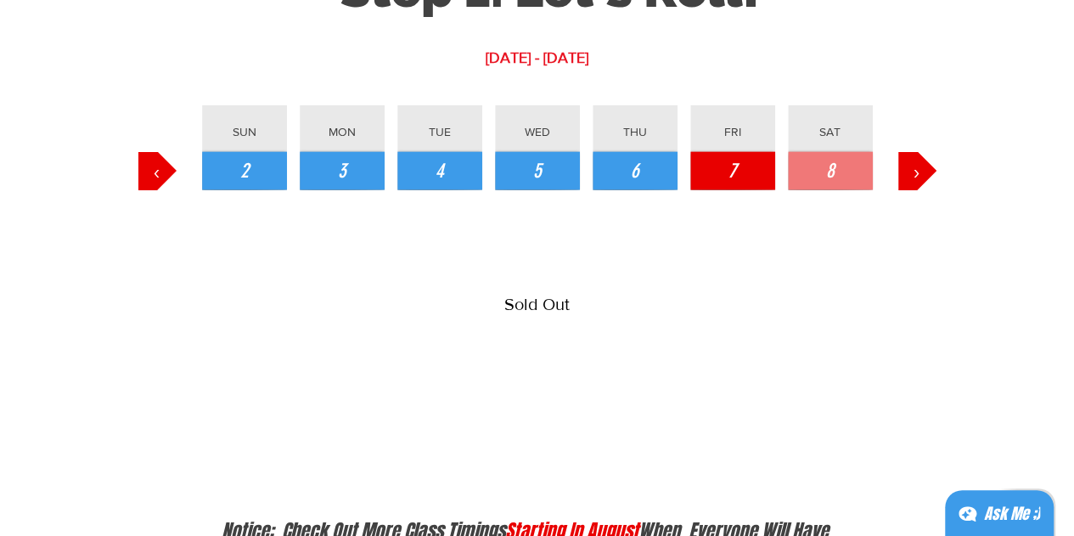
click at [733, 183] on span "7" at bounding box center [732, 171] width 8 height 29
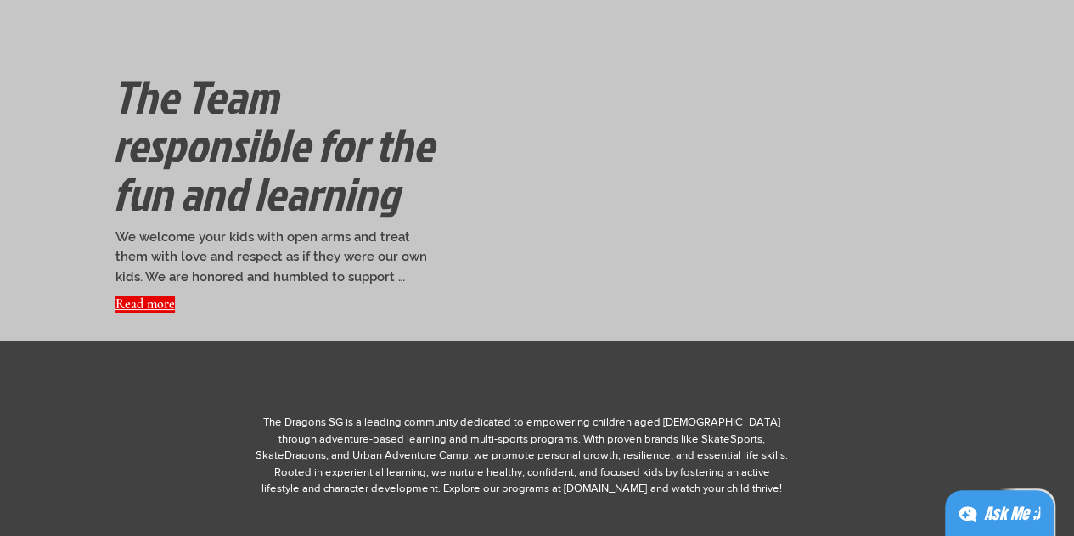
scroll to position [2716, 0]
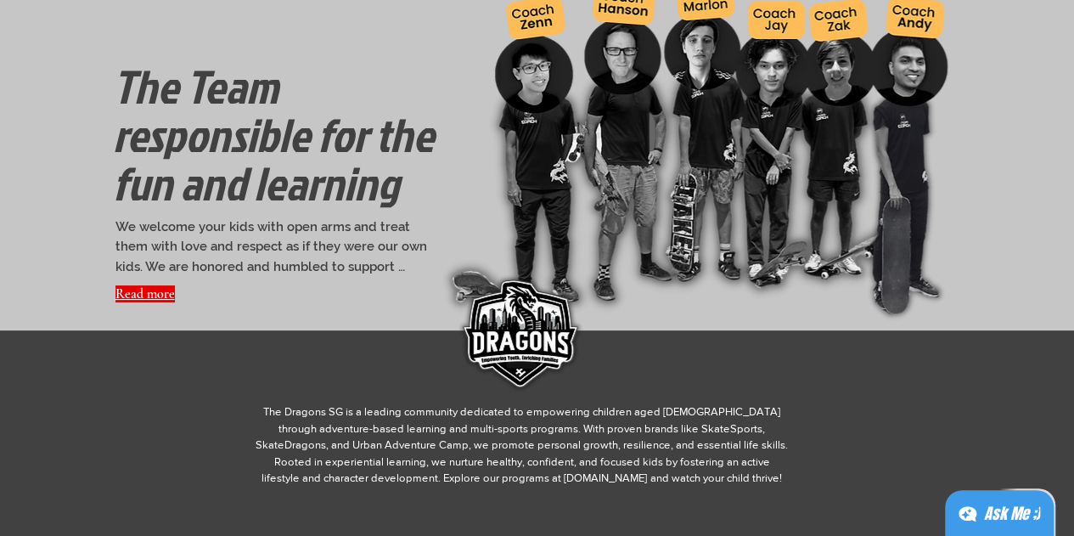
click at [236, 303] on div at bounding box center [537, 138] width 1074 height 385
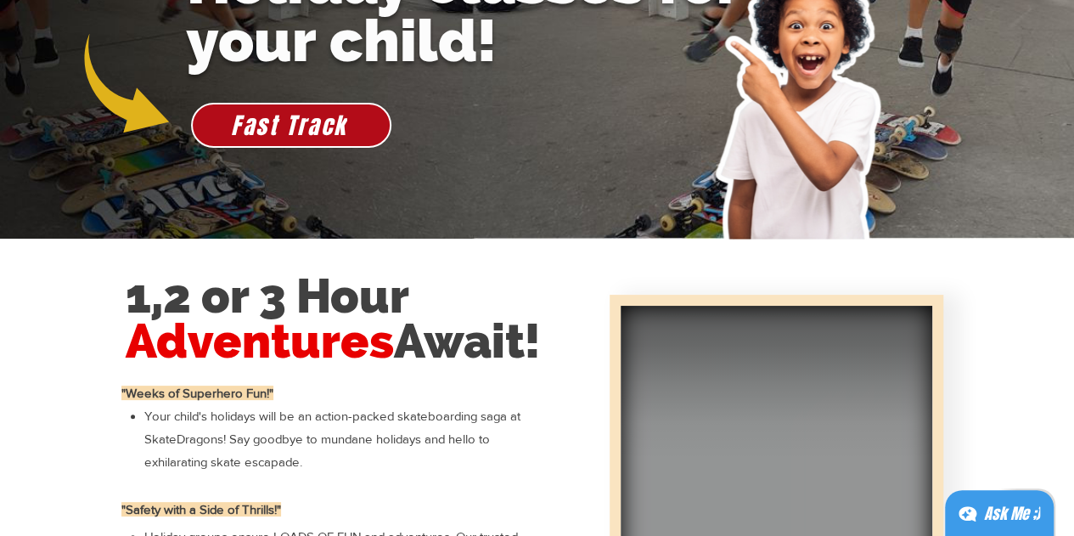
scroll to position [0, 0]
